Goal: Task Accomplishment & Management: Use online tool/utility

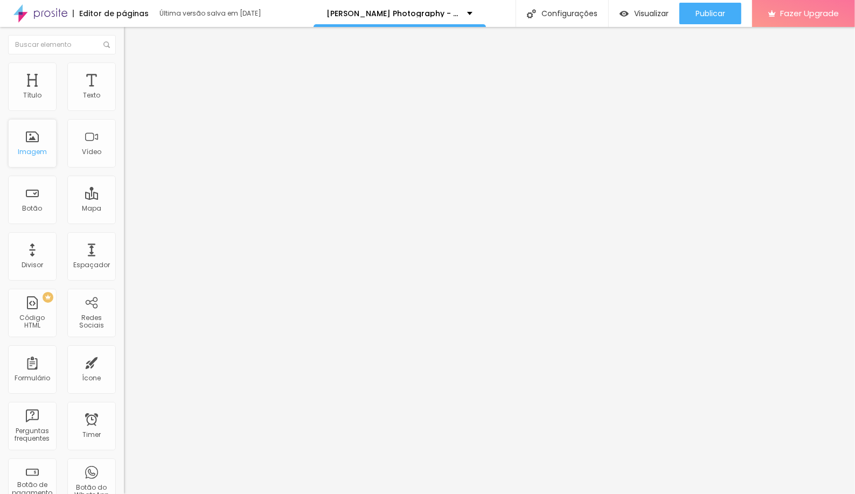
click at [38, 145] on div "Imagem" at bounding box center [32, 143] width 48 height 48
click at [39, 146] on div "Imagem" at bounding box center [32, 143] width 48 height 48
click at [30, 122] on div "Imagem" at bounding box center [32, 143] width 48 height 48
click at [29, 150] on div "Imagem" at bounding box center [32, 152] width 29 height 8
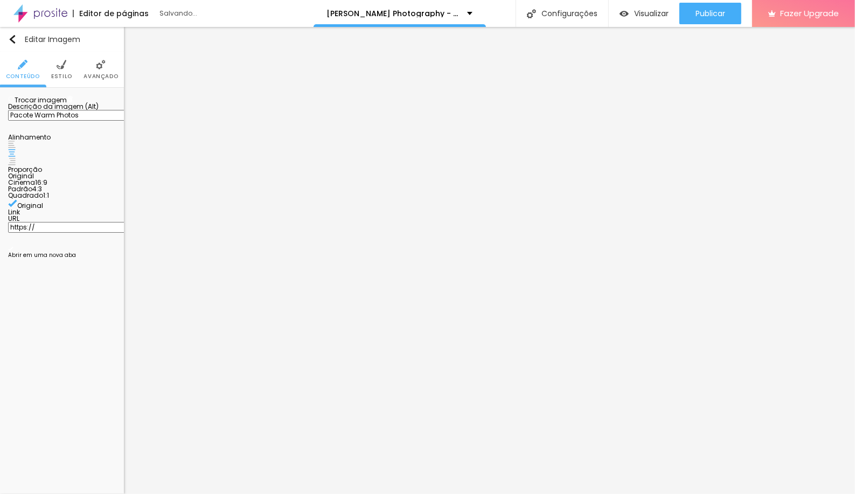
click at [60, 104] on span "Trocar imagem" at bounding box center [37, 99] width 59 height 9
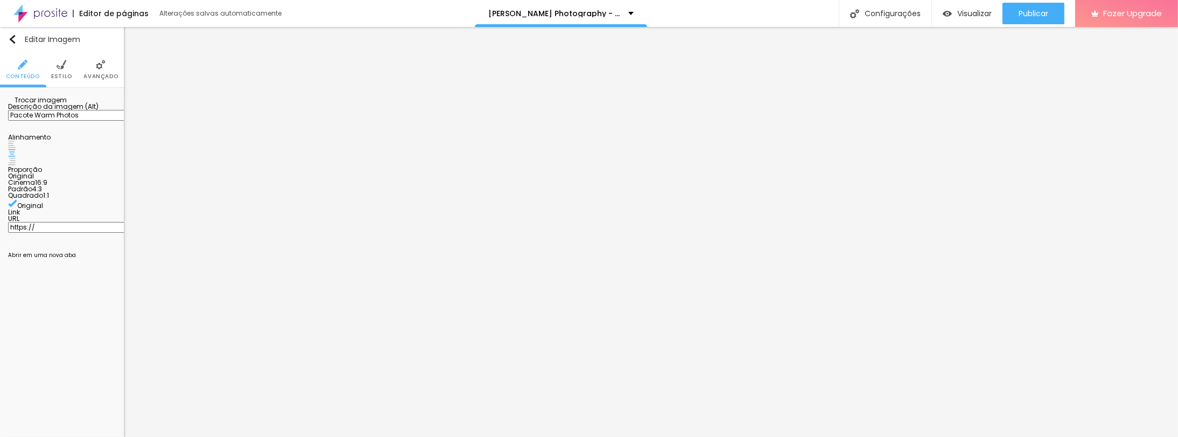
click at [59, 104] on span "Trocar imagem" at bounding box center [37, 99] width 59 height 9
drag, startPoint x: 620, startPoint y: 34, endPoint x: 500, endPoint y: 2, distance: 124.4
click at [56, 104] on span "Trocar imagem" at bounding box center [37, 99] width 59 height 9
click at [547, 437] on div "Alboom Cloud" at bounding box center [589, 440] width 1178 height 6
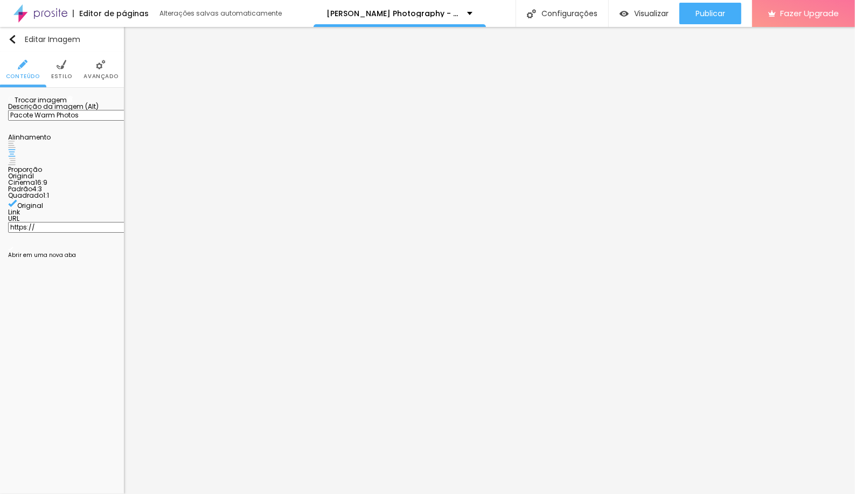
click at [61, 104] on span "Trocar imagem" at bounding box center [37, 99] width 59 height 9
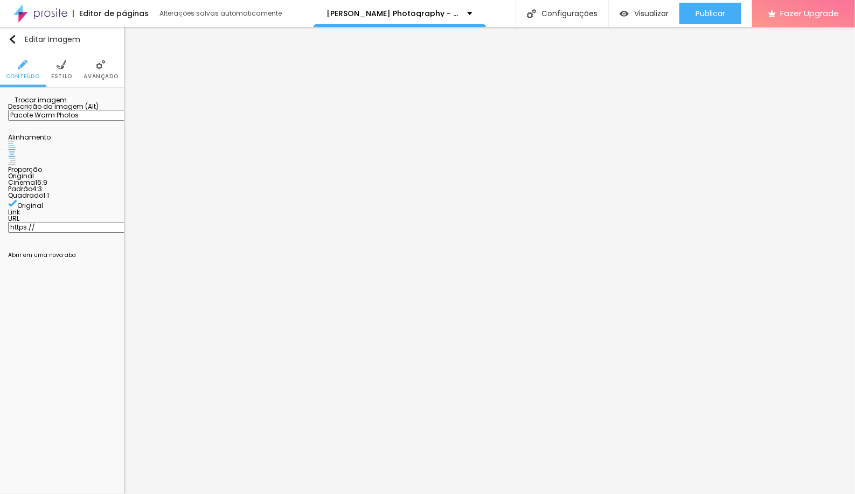
click at [51, 104] on span "Trocar imagem" at bounding box center [37, 99] width 59 height 9
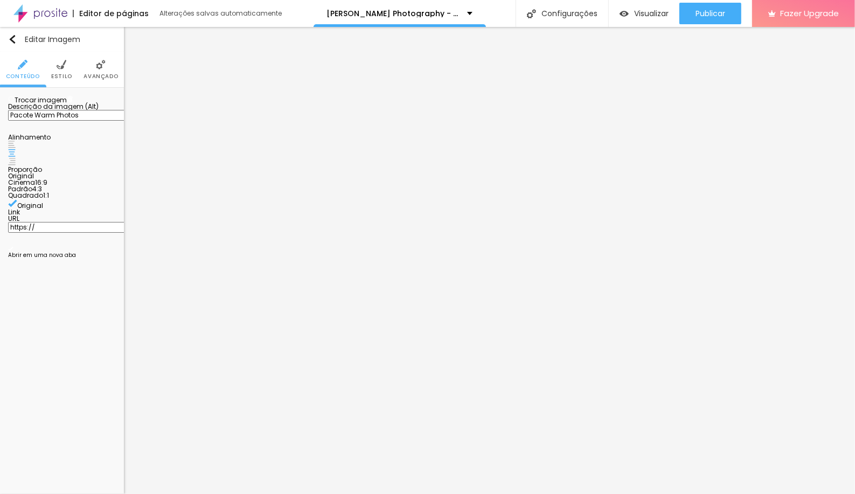
click at [51, 103] on div "Trocar imagem" at bounding box center [62, 100] width 108 height 8
click at [41, 104] on span "Trocar imagem" at bounding box center [37, 99] width 59 height 9
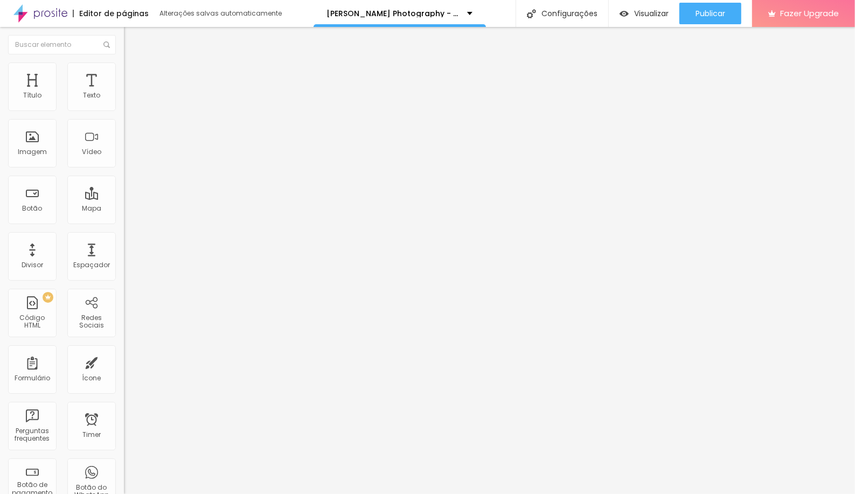
click at [0, 147] on div "Título Texto Imagem Vídeo Botão Mapa Divisor Espaçador PREMIUM Código HTML Rede…" at bounding box center [62, 316] width 124 height 509
click at [25, 146] on div "Imagem" at bounding box center [32, 143] width 48 height 48
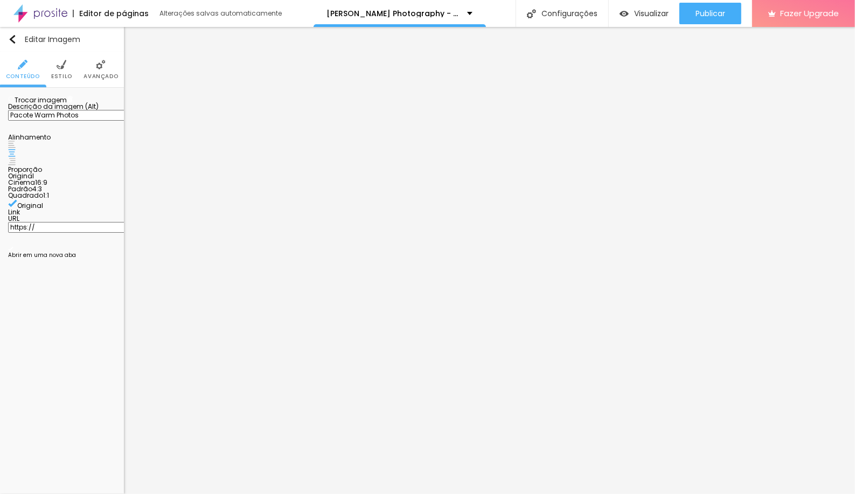
click at [59, 104] on span "Trocar imagem" at bounding box center [37, 99] width 59 height 9
click at [37, 104] on span "Trocar imagem" at bounding box center [37, 99] width 59 height 9
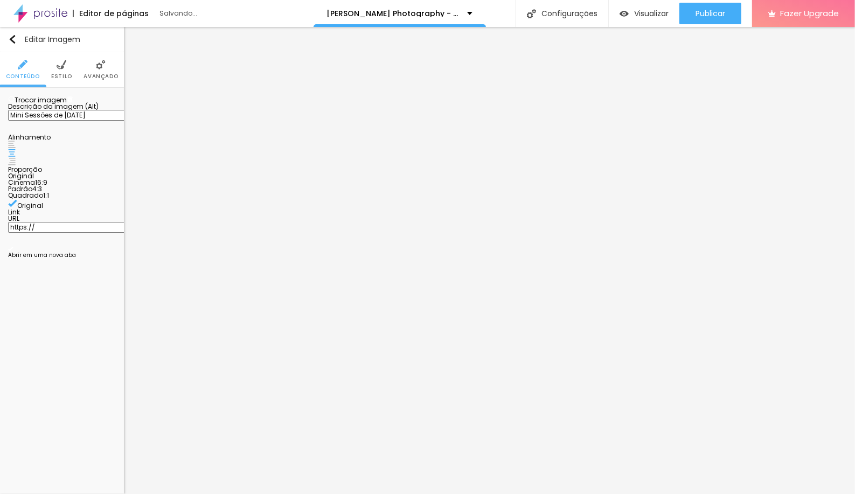
click at [59, 104] on span "Trocar imagem" at bounding box center [37, 99] width 59 height 9
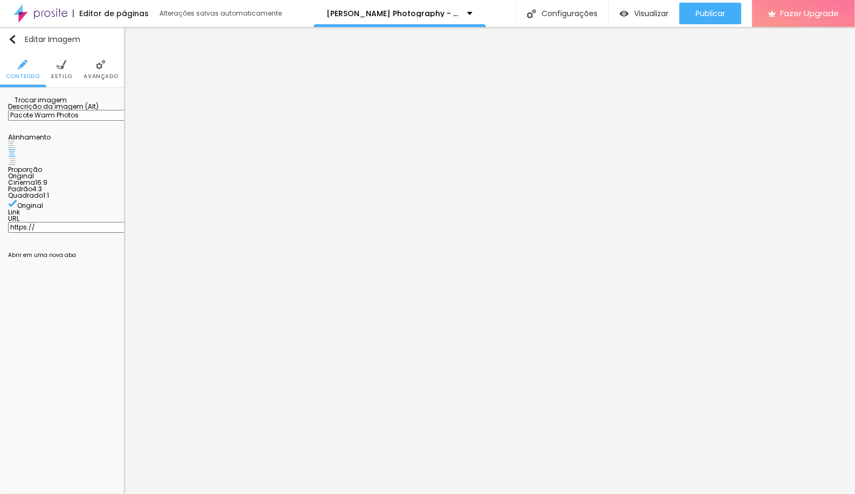
click at [61, 104] on span "Trocar imagem" at bounding box center [37, 99] width 59 height 9
click at [56, 104] on span "Trocar imagem" at bounding box center [37, 99] width 59 height 9
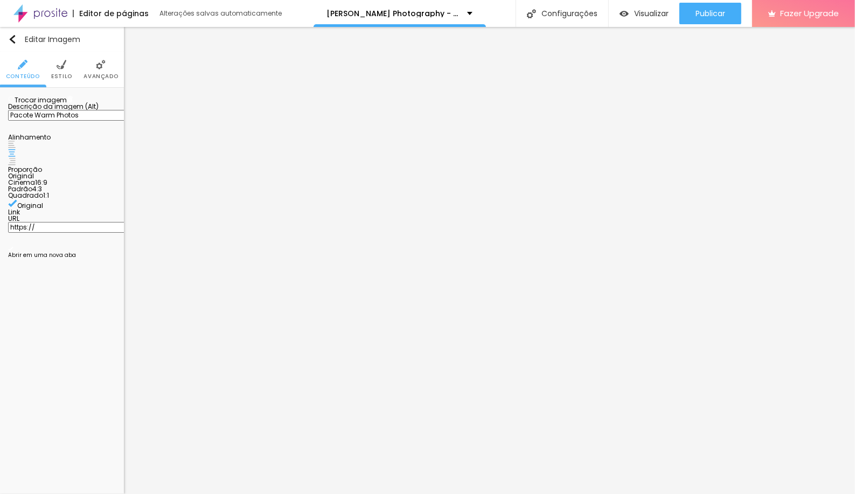
click at [55, 104] on span "Trocar imagem" at bounding box center [37, 99] width 59 height 9
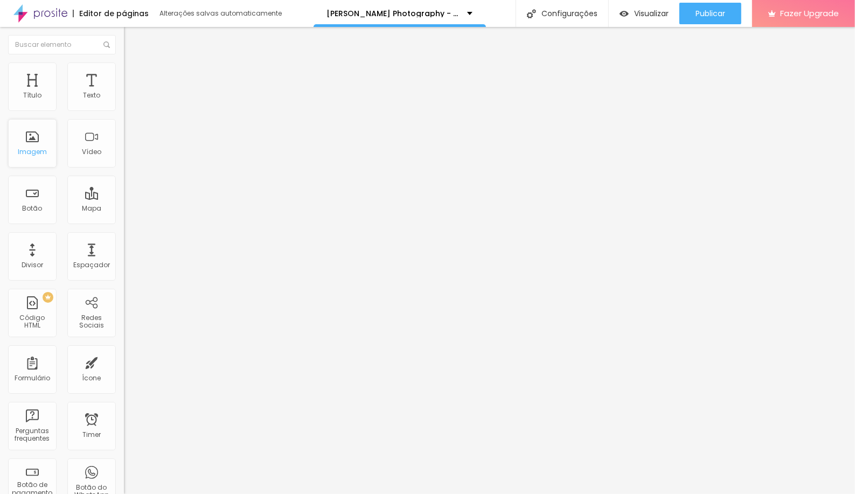
click at [44, 144] on div "Imagem" at bounding box center [32, 143] width 48 height 48
click at [44, 151] on div "Imagem" at bounding box center [32, 152] width 29 height 8
click at [31, 149] on div "Imagem" at bounding box center [32, 152] width 29 height 8
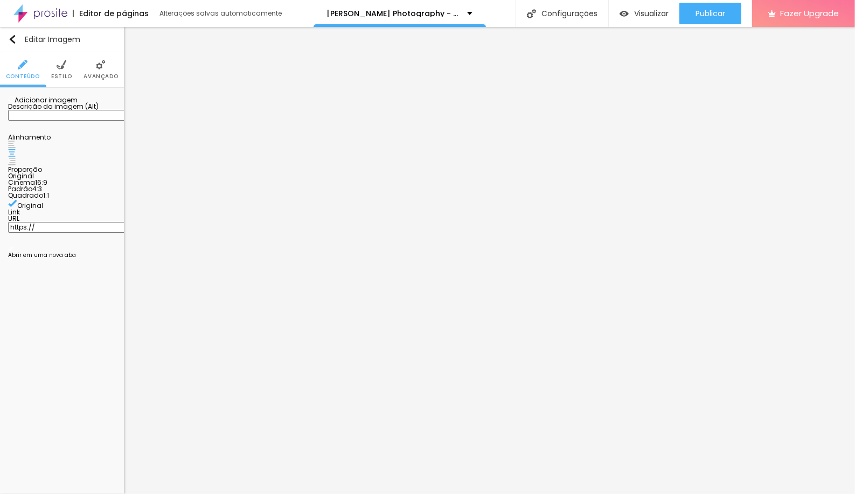
click at [61, 104] on span "Adicionar imagem" at bounding box center [42, 99] width 69 height 9
click at [48, 104] on span "Adicionar imagem" at bounding box center [42, 99] width 69 height 9
